Goal: Register for event/course

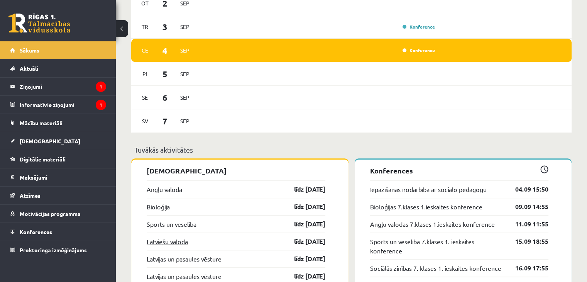
scroll to position [694, 0]
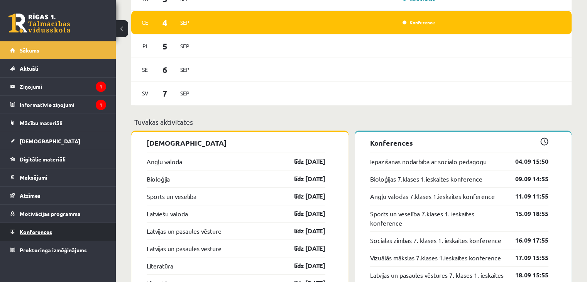
click at [25, 233] on link "Konferences" at bounding box center [58, 232] width 96 height 18
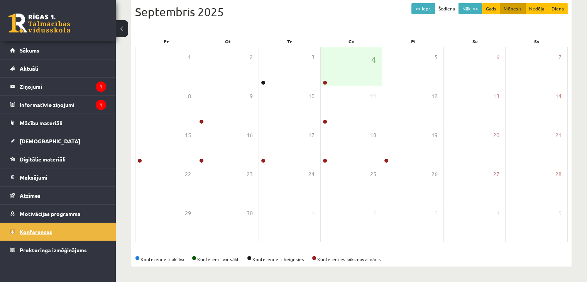
scroll to position [86, 0]
click at [334, 73] on div "4" at bounding box center [351, 66] width 61 height 39
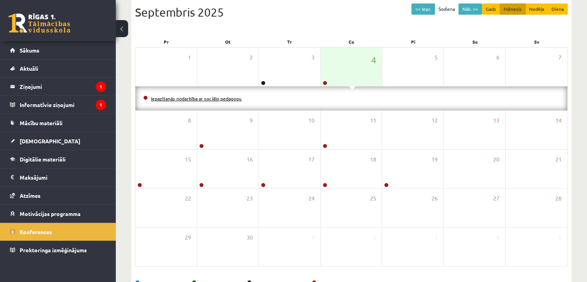
click at [223, 96] on link "Iepazīšanās nodarbība ar sociālo pedagogu" at bounding box center [196, 98] width 91 height 6
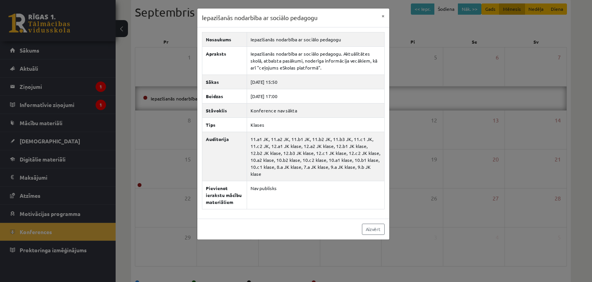
click at [400, 176] on div "Iepazīšanās nodarbība ar sociālo pedagogu × Nosaukums Iepazīšanās nodarbība ar …" at bounding box center [296, 141] width 592 height 282
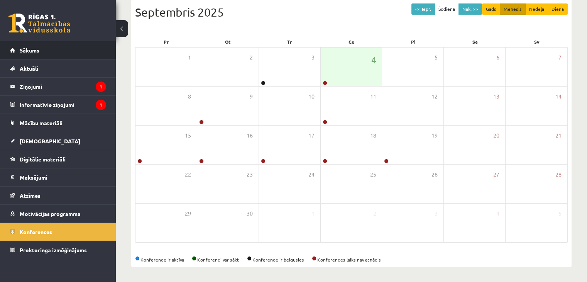
click at [74, 51] on link "Sākums" at bounding box center [58, 50] width 96 height 18
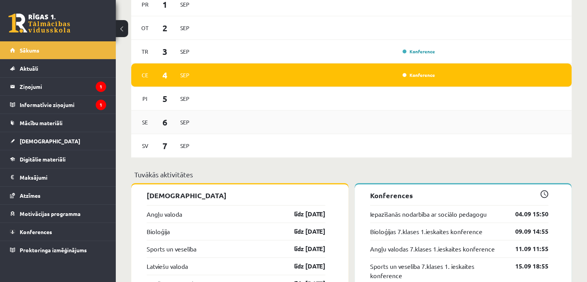
scroll to position [656, 0]
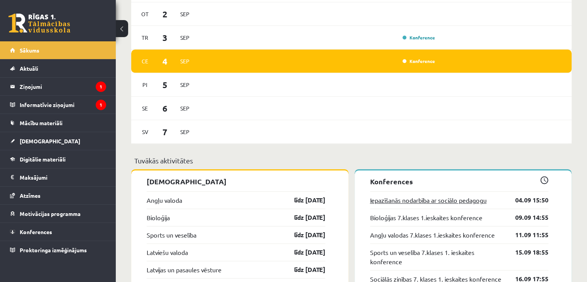
click at [394, 203] on link "Iepazīšanās nodarbība ar sociālo pedagogu" at bounding box center [428, 199] width 116 height 9
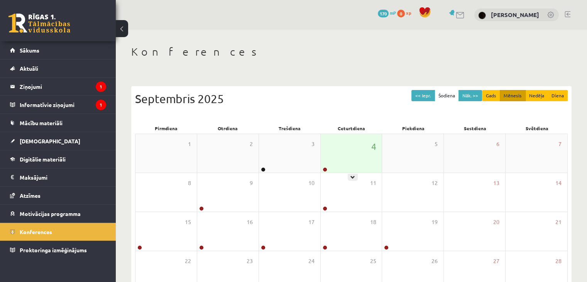
click at [333, 166] on div "4" at bounding box center [351, 153] width 61 height 39
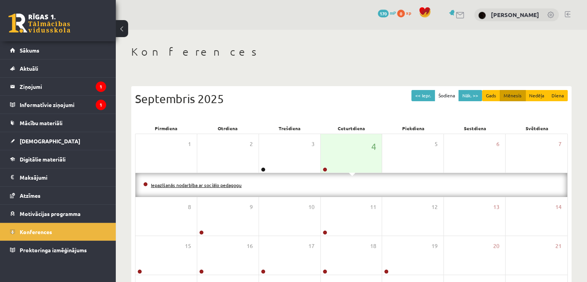
click at [225, 184] on link "Iepazīšanās nodarbība ar sociālo pedagogu" at bounding box center [196, 185] width 91 height 6
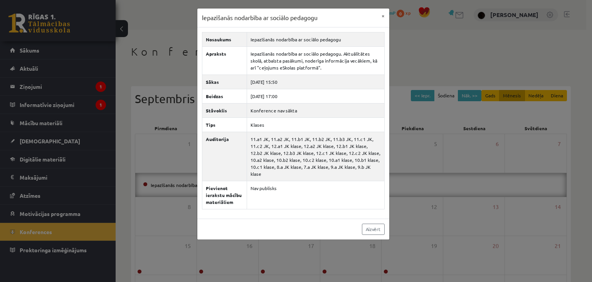
click at [389, 150] on div "Nosaukums Iepazīšanās nodarbība ar sociālo pedagogu Apraksts Iepazīšanās nodarb…" at bounding box center [293, 122] width 192 height 191
click at [418, 167] on div "Iepazīšanās nodarbība ar sociālo pedagogu × Nosaukums Iepazīšanās nodarbība ar …" at bounding box center [296, 141] width 592 height 282
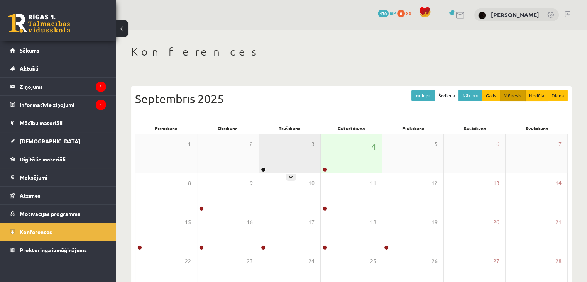
click at [273, 148] on div "3" at bounding box center [289, 153] width 61 height 39
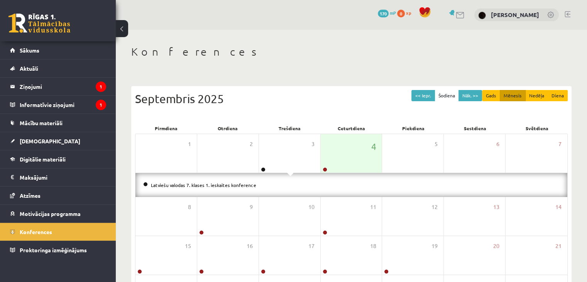
click at [225, 181] on li "Latviešu valodas 7. klases 1. ieskaites konference" at bounding box center [351, 185] width 416 height 8
click at [225, 184] on link "Latviešu valodas 7. klases 1. ieskaites konference" at bounding box center [203, 185] width 105 height 6
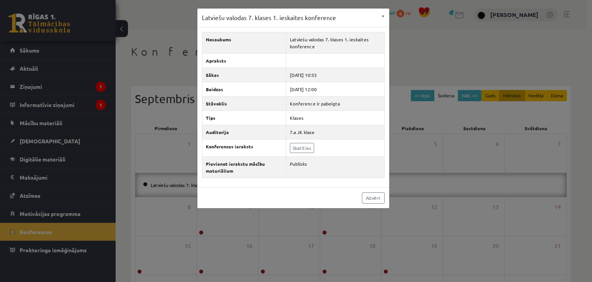
click at [236, 211] on div "Latviešu valodas 7. klases 1. ieskaites konference × Nosaukums Latviešu valodas…" at bounding box center [296, 141] width 592 height 282
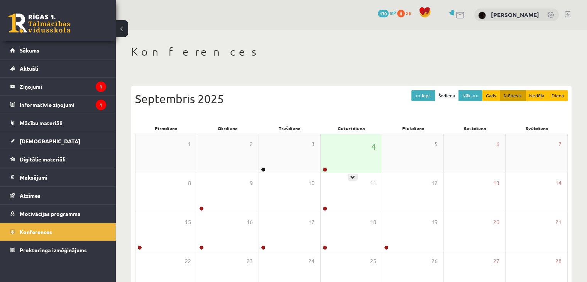
click at [332, 170] on div "4" at bounding box center [351, 153] width 61 height 39
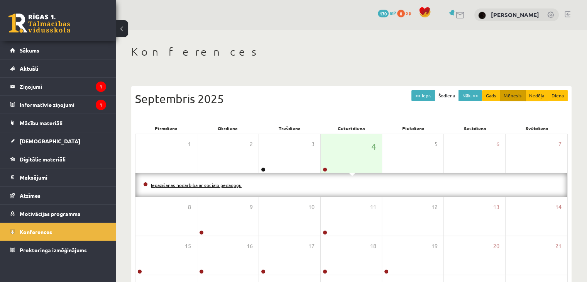
click at [226, 182] on link "Iepazīšanās nodarbība ar sociālo pedagogu" at bounding box center [196, 185] width 91 height 6
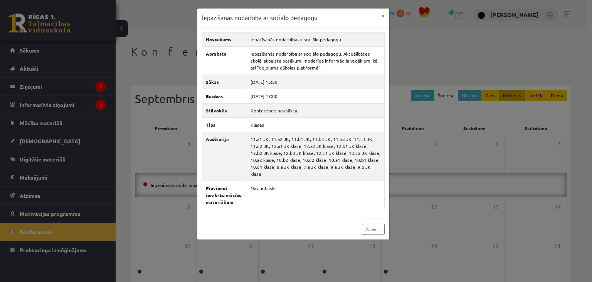
click at [555, 37] on div "Iepazīšanās nodarbība ar sociālo pedagogu × Nosaukums Iepazīšanās nodarbība ar …" at bounding box center [296, 141] width 592 height 282
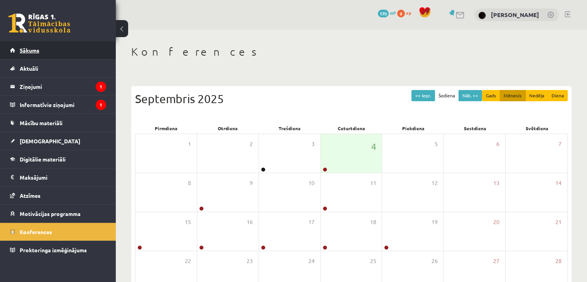
click at [50, 56] on link "Sākums" at bounding box center [58, 50] width 96 height 18
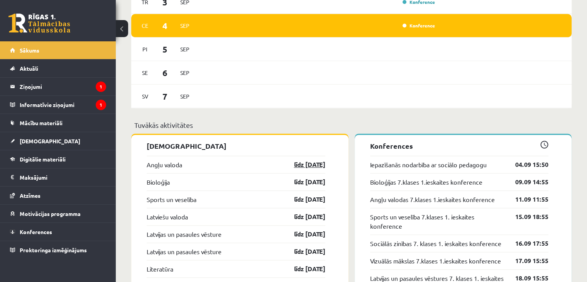
scroll to position [694, 0]
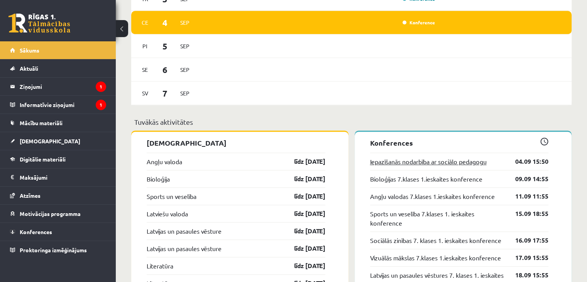
click at [426, 162] on link "Iepazīšanās nodarbība ar sociālo pedagogu" at bounding box center [428, 161] width 116 height 9
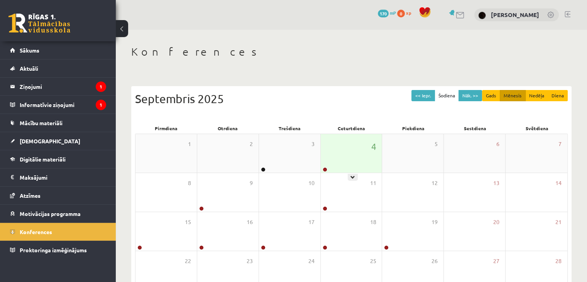
click at [334, 157] on div "4" at bounding box center [351, 153] width 61 height 39
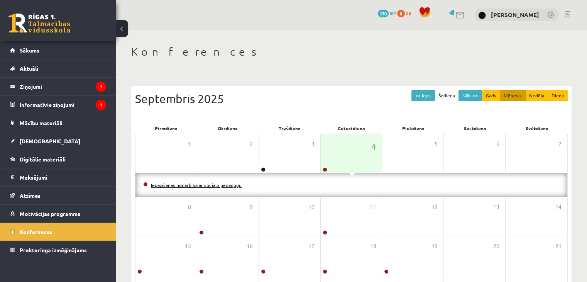
click at [222, 184] on link "Iepazīšanās nodarbība ar sociālo pedagogu" at bounding box center [196, 185] width 91 height 6
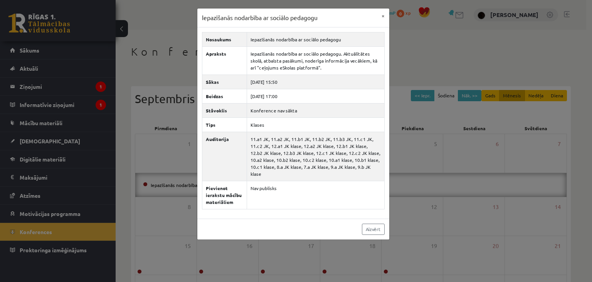
click at [408, 193] on div "Iepazīšanās nodarbība ar sociālo pedagogu × Nosaukums Iepazīšanās nodarbība ar …" at bounding box center [296, 141] width 592 height 282
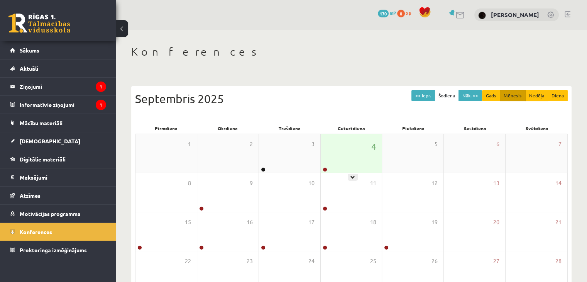
click at [356, 138] on div "4" at bounding box center [351, 153] width 61 height 39
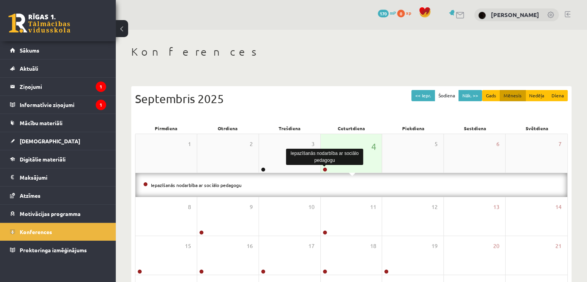
click at [325, 167] on link at bounding box center [324, 169] width 5 height 5
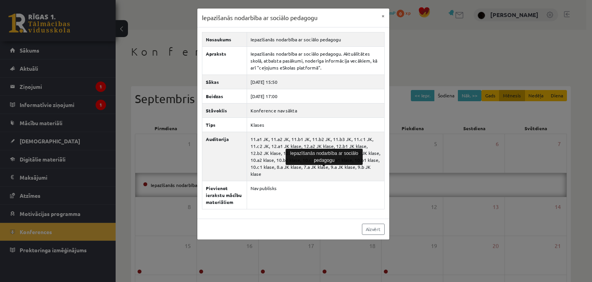
click at [425, 156] on div "Iepazīšanās nodarbība ar sociālo pedagogu × Nosaukums Iepazīšanās nodarbība ar …" at bounding box center [296, 141] width 592 height 282
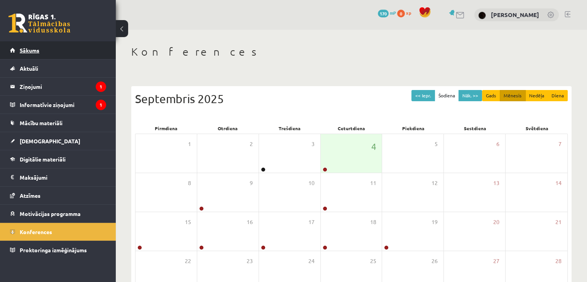
click at [37, 52] on span "Sākums" at bounding box center [30, 50] width 20 height 7
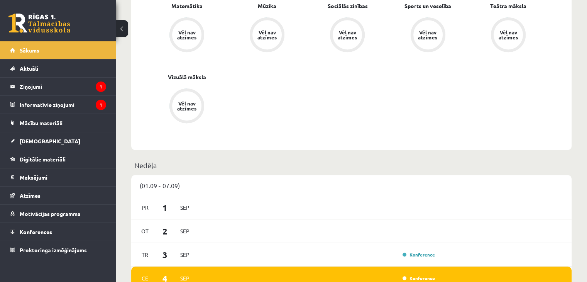
scroll to position [540, 0]
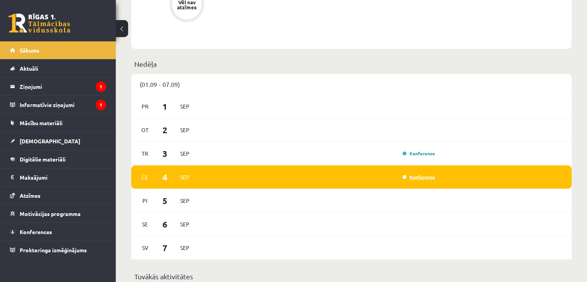
click at [418, 180] on link "Konference" at bounding box center [418, 177] width 32 height 6
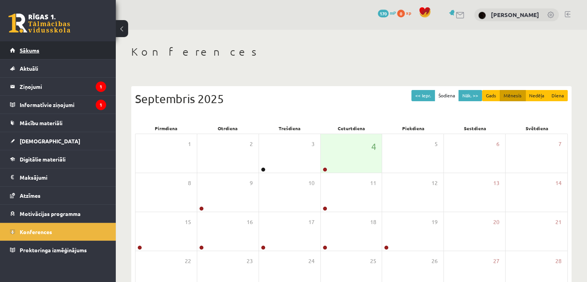
click at [37, 50] on span "Sākums" at bounding box center [30, 50] width 20 height 7
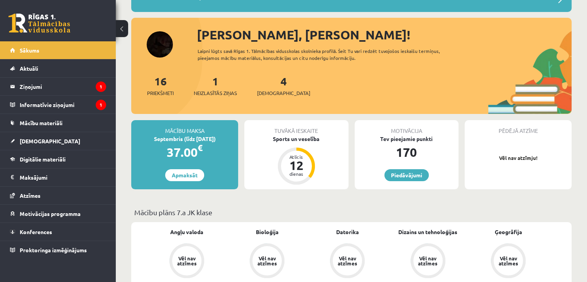
scroll to position [39, 0]
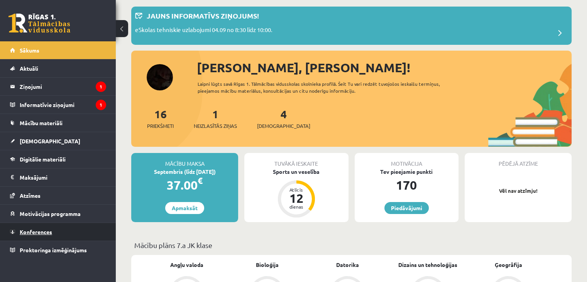
click at [56, 227] on link "Konferences" at bounding box center [58, 232] width 96 height 18
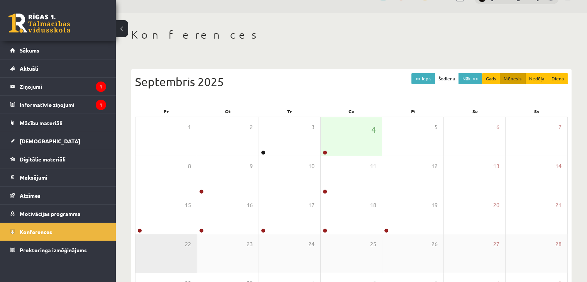
scroll to position [9, 0]
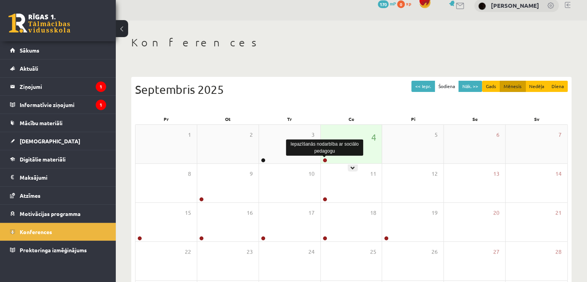
click at [326, 159] on link at bounding box center [324, 160] width 5 height 5
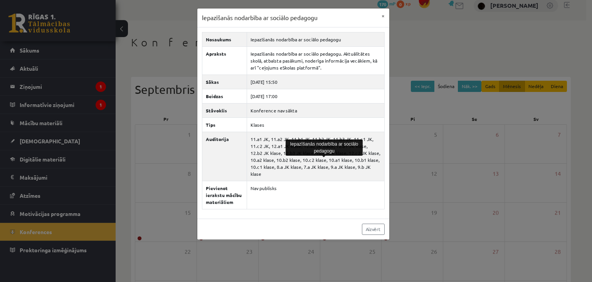
click at [407, 195] on div "Iepazīšanās nodarbība ar sociālo pedagogu × Nosaukums Iepazīšanās nodarbība ar …" at bounding box center [296, 141] width 592 height 282
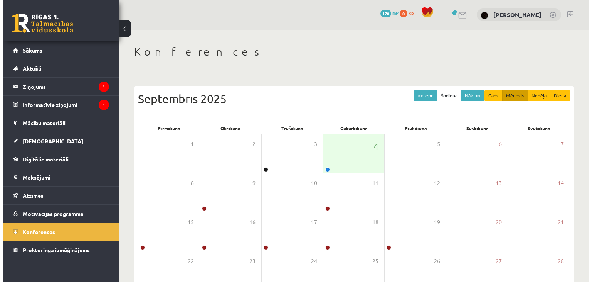
scroll to position [8, 0]
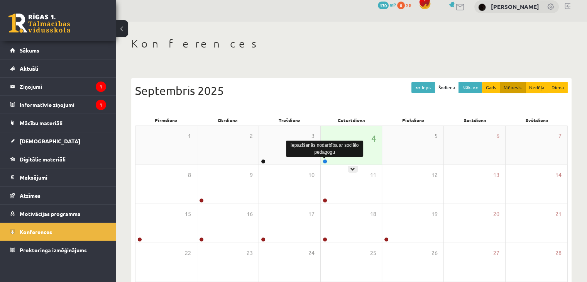
click at [322, 161] on link at bounding box center [324, 161] width 5 height 5
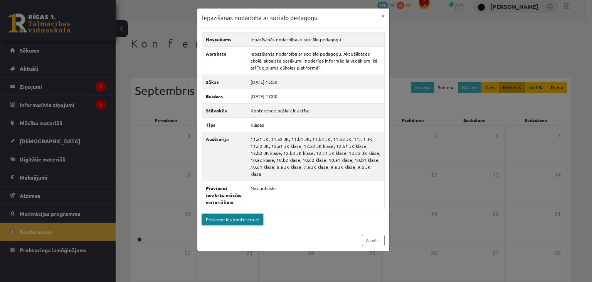
click at [243, 214] on link "Pievienoties konferencei" at bounding box center [232, 219] width 61 height 11
